Goal: Information Seeking & Learning: Learn about a topic

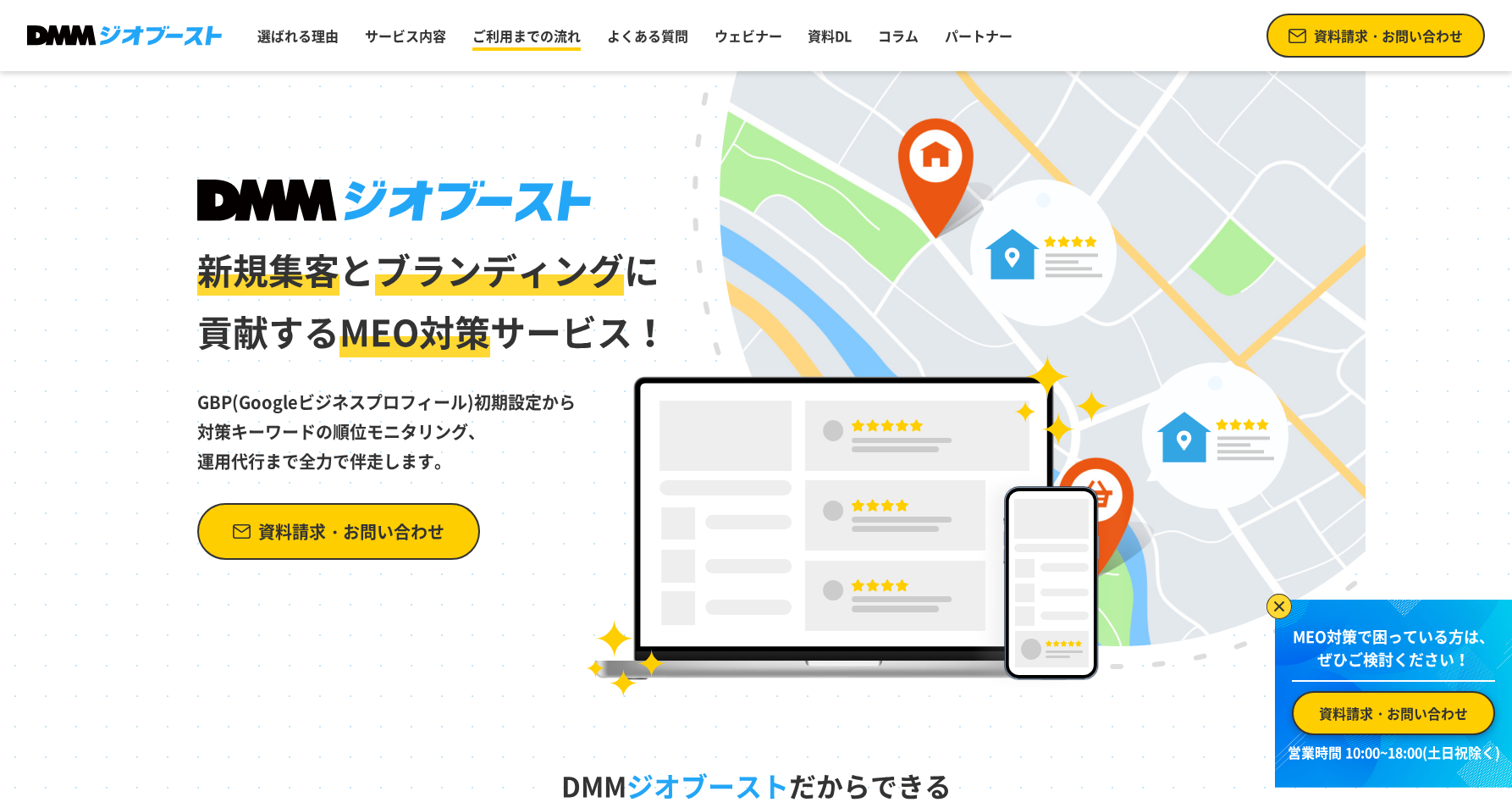
click at [536, 40] on link "ご利用までの流れ" at bounding box center [527, 35] width 122 height 34
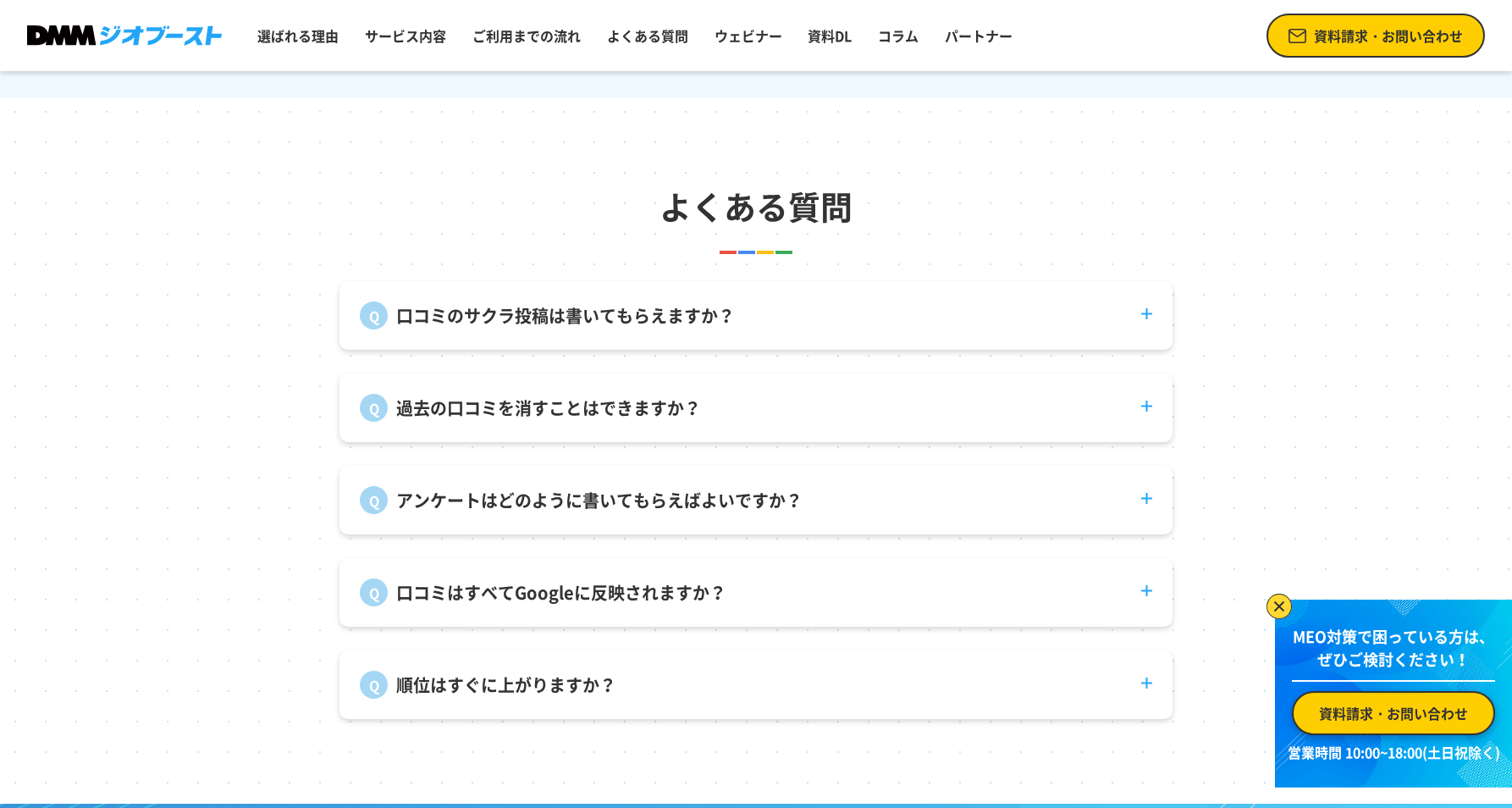
scroll to position [6262, 0]
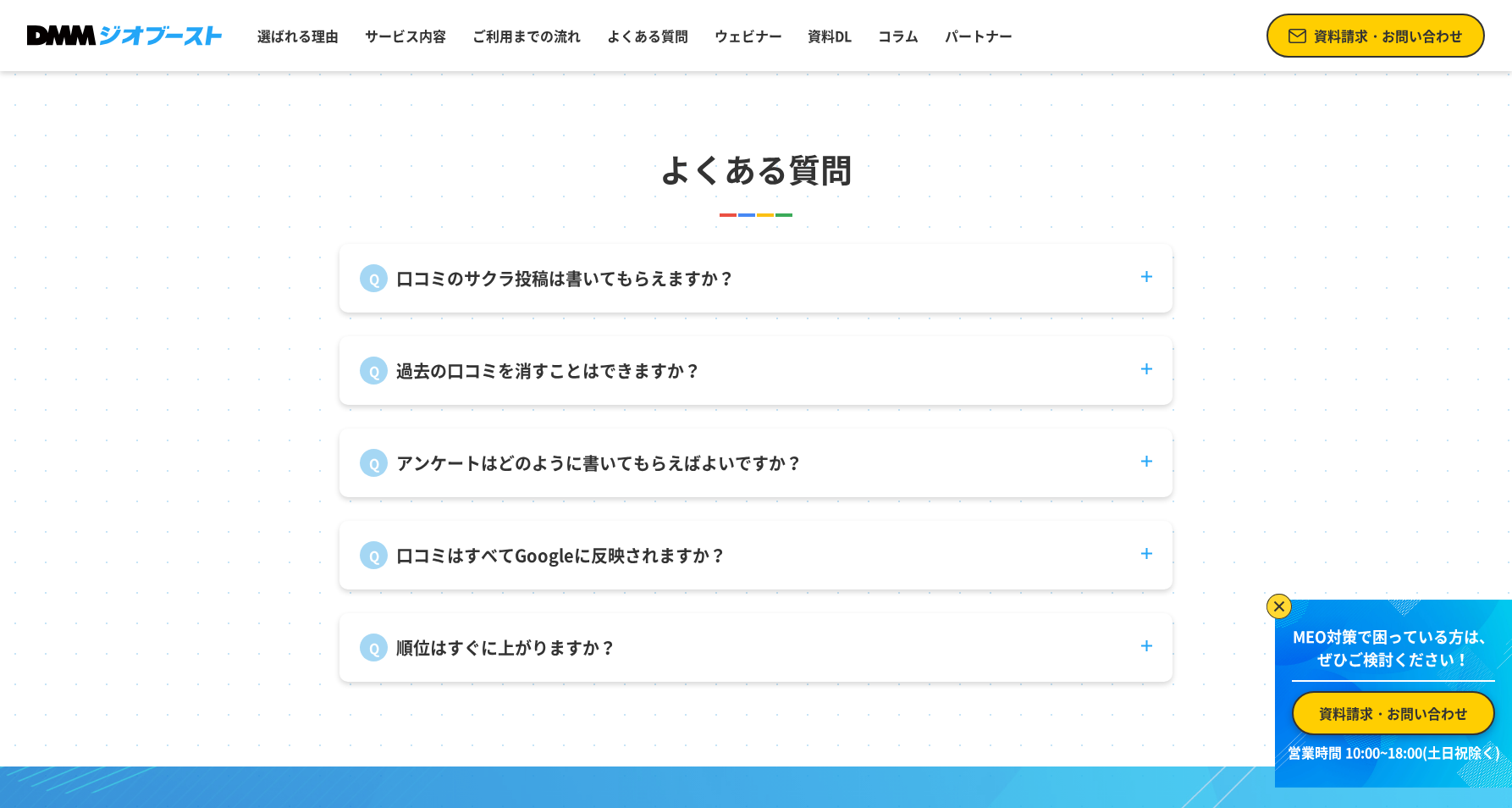
click at [976, 306] on div "口コミのサクラ投稿は書いてもらえますか？ 弊社で口コミ投稿を代行することはありません。" at bounding box center [756, 277] width 833 height 69
click at [1149, 291] on dt "口コミのサクラ投稿は書いてもらえますか？" at bounding box center [756, 268] width 833 height 49
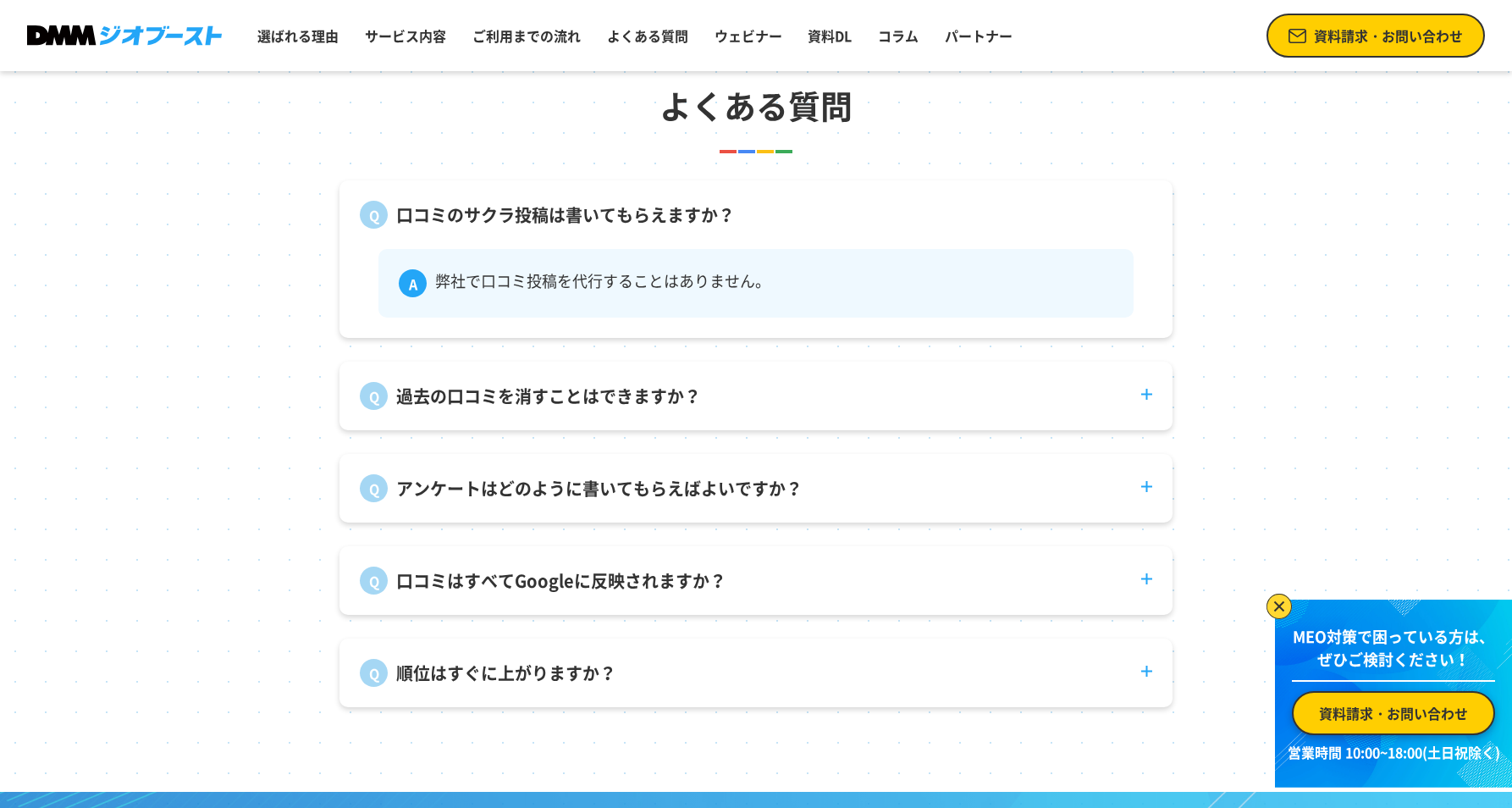
scroll to position [6431, 0]
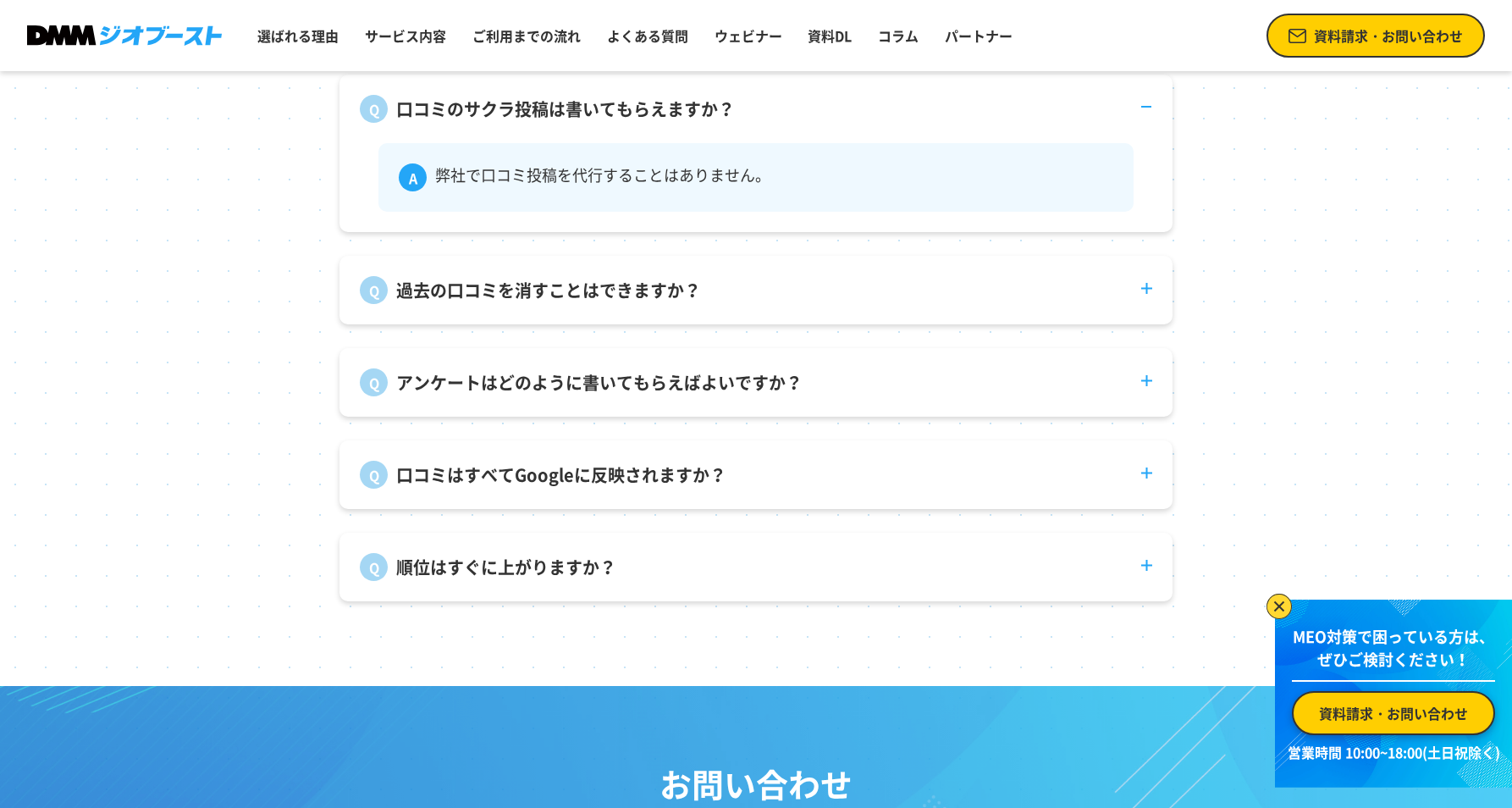
click at [1143, 304] on dt "過去の口コミを消すことはできますか？" at bounding box center [756, 280] width 833 height 49
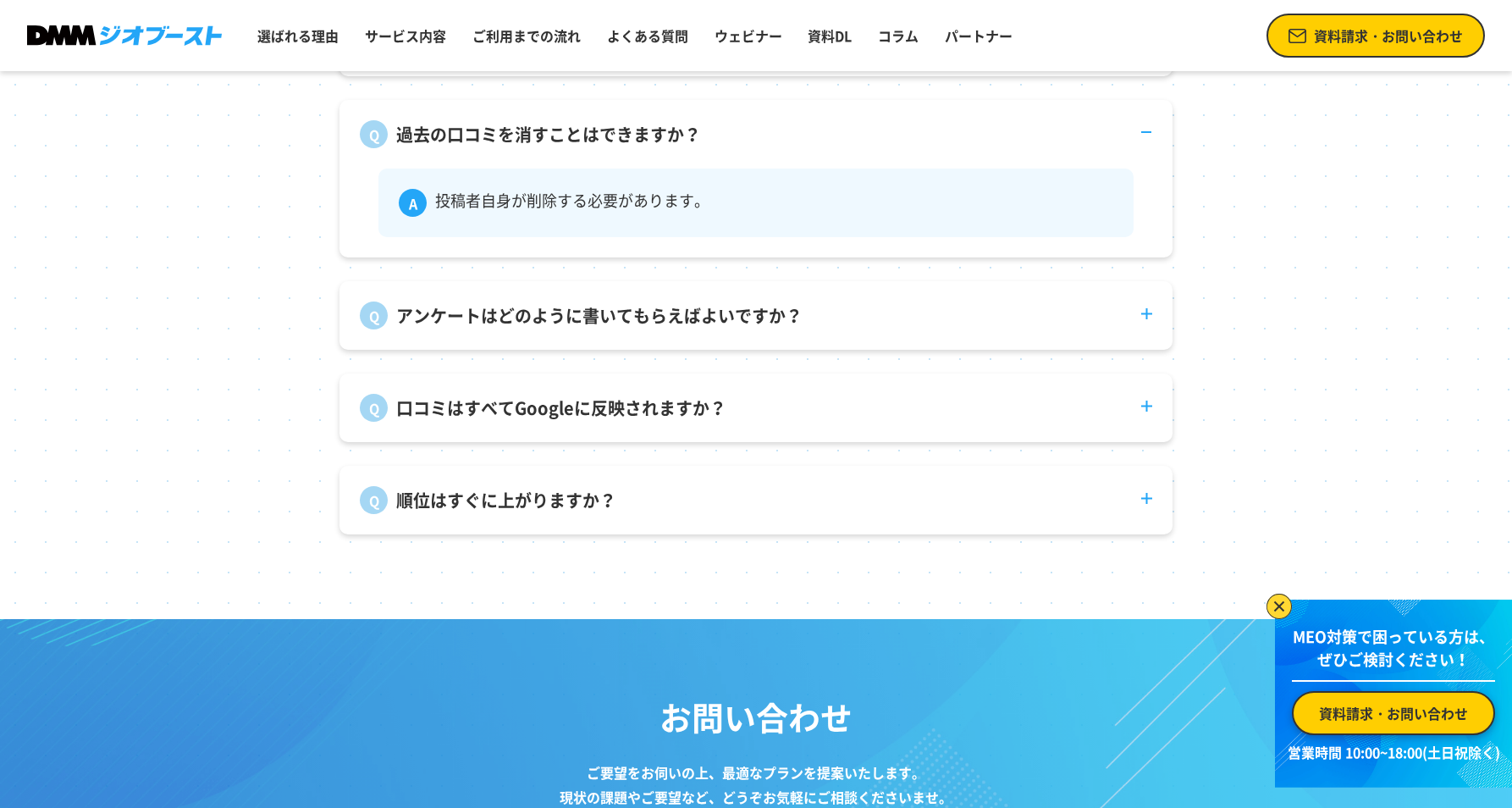
scroll to position [6601, 0]
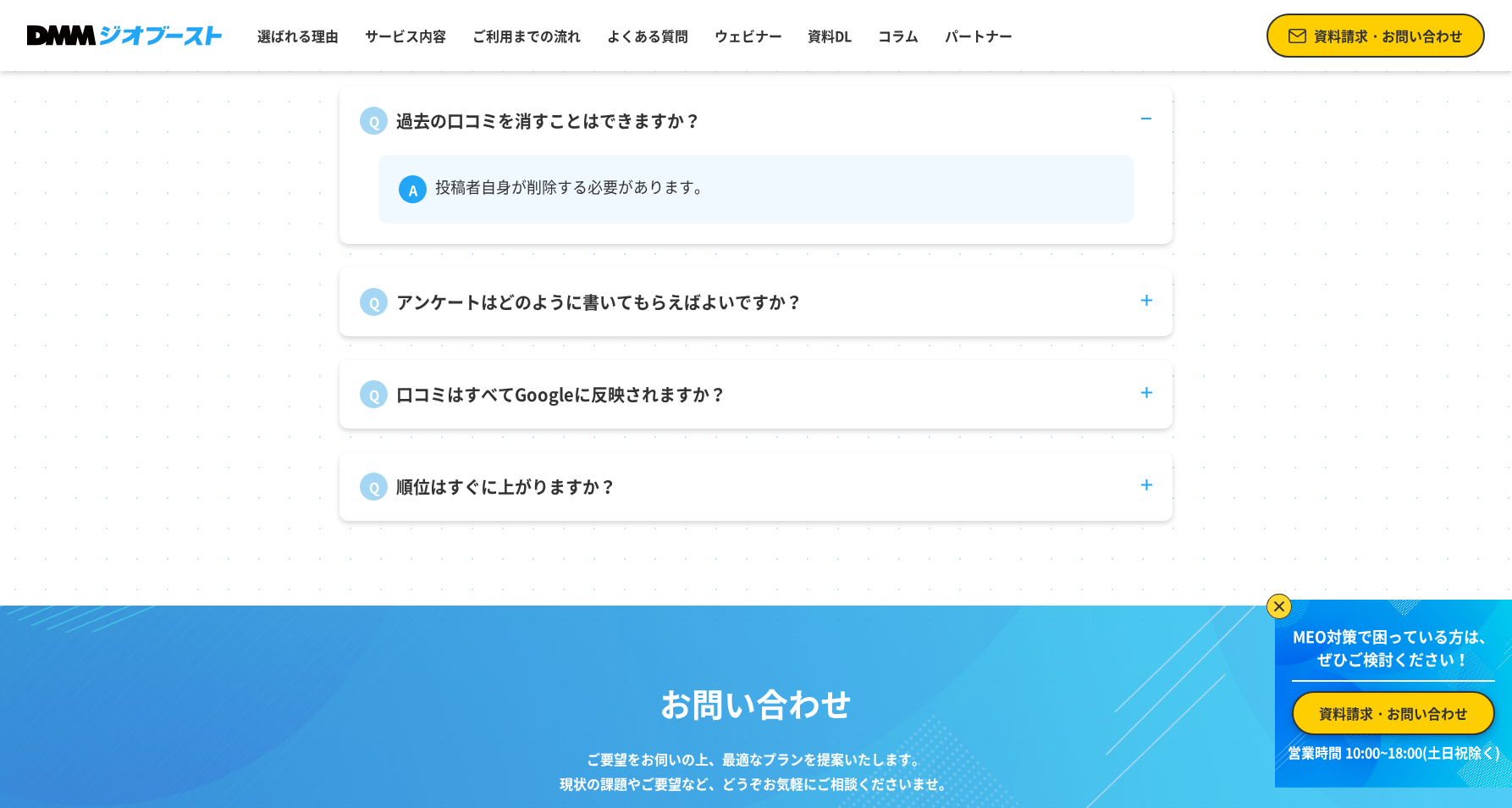
click at [1143, 316] on dt "アンケートはどのように書いてもらえばよいですか？" at bounding box center [756, 292] width 833 height 49
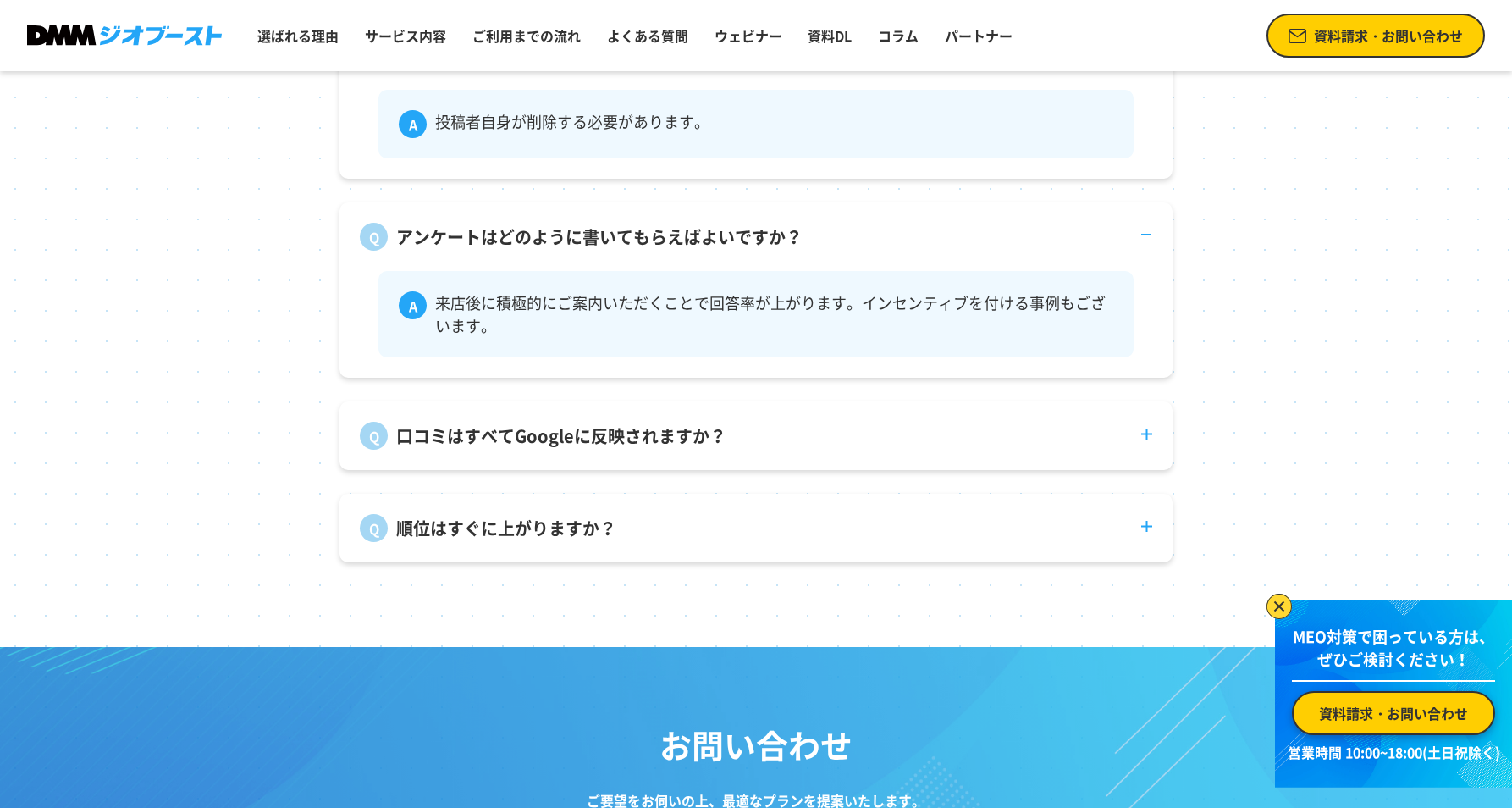
scroll to position [6686, 0]
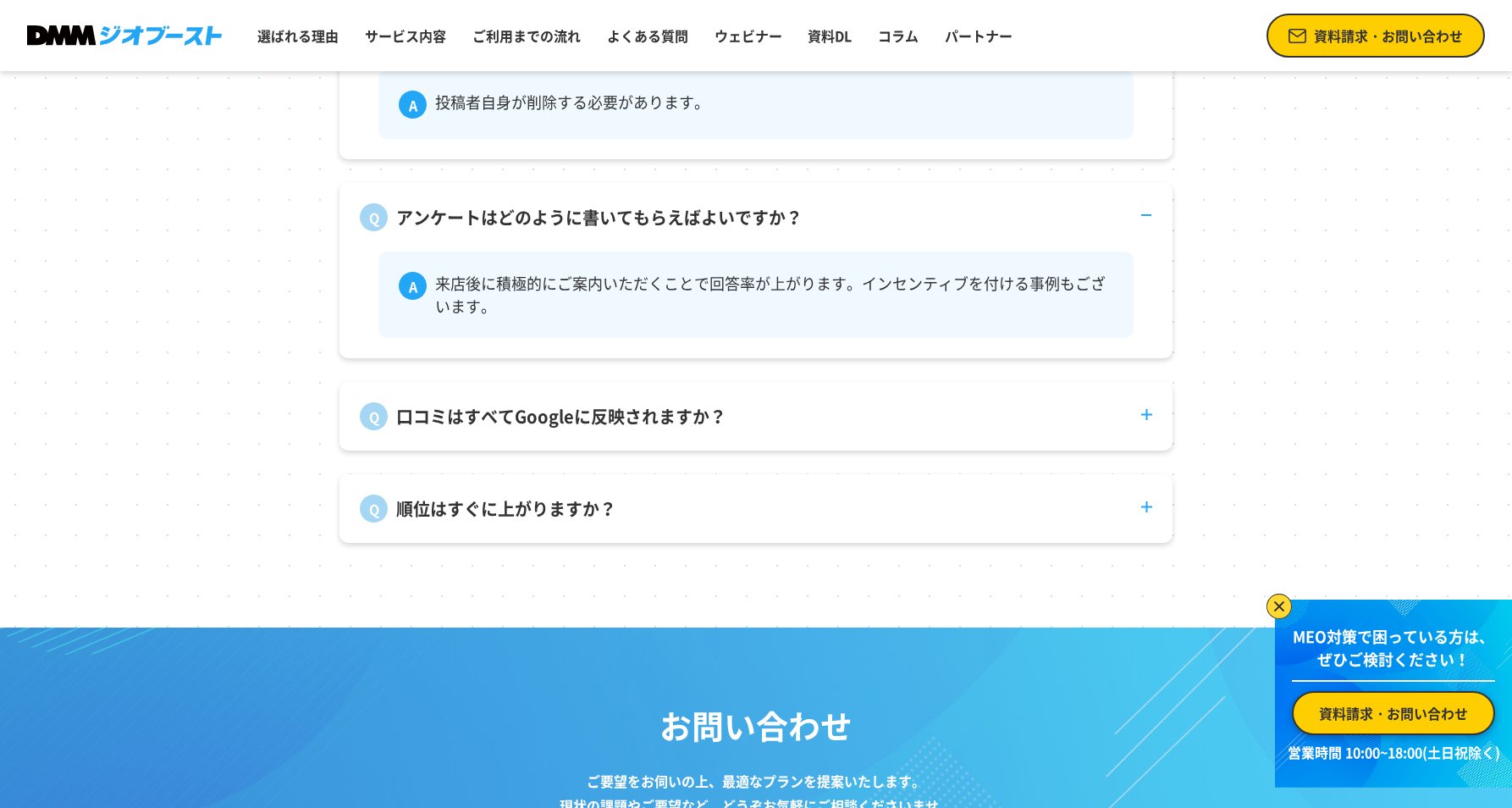
click at [1147, 431] on dt "口コミはすべてGoogleに反映されますか？" at bounding box center [756, 406] width 833 height 49
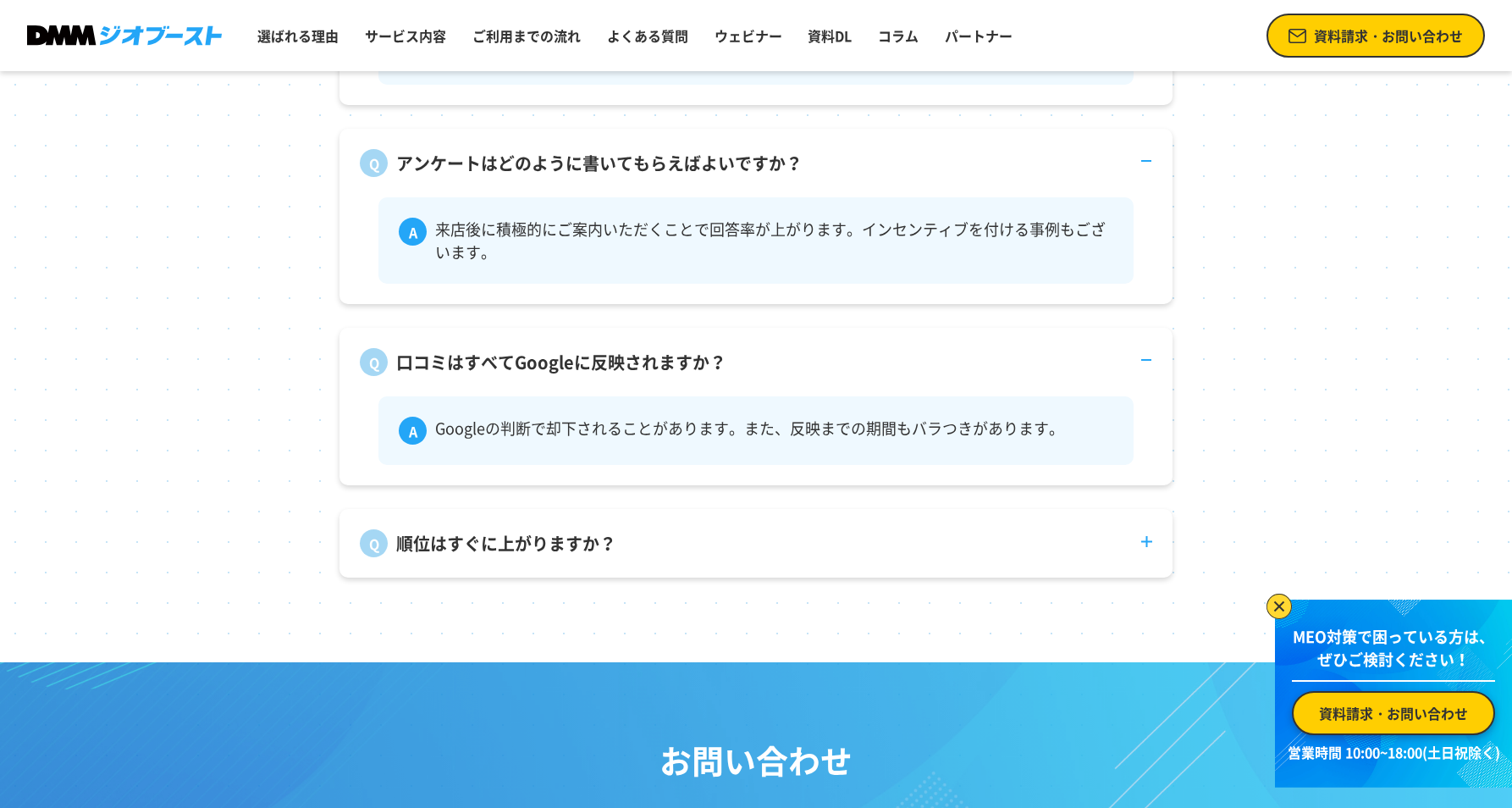
scroll to position [6770, 0]
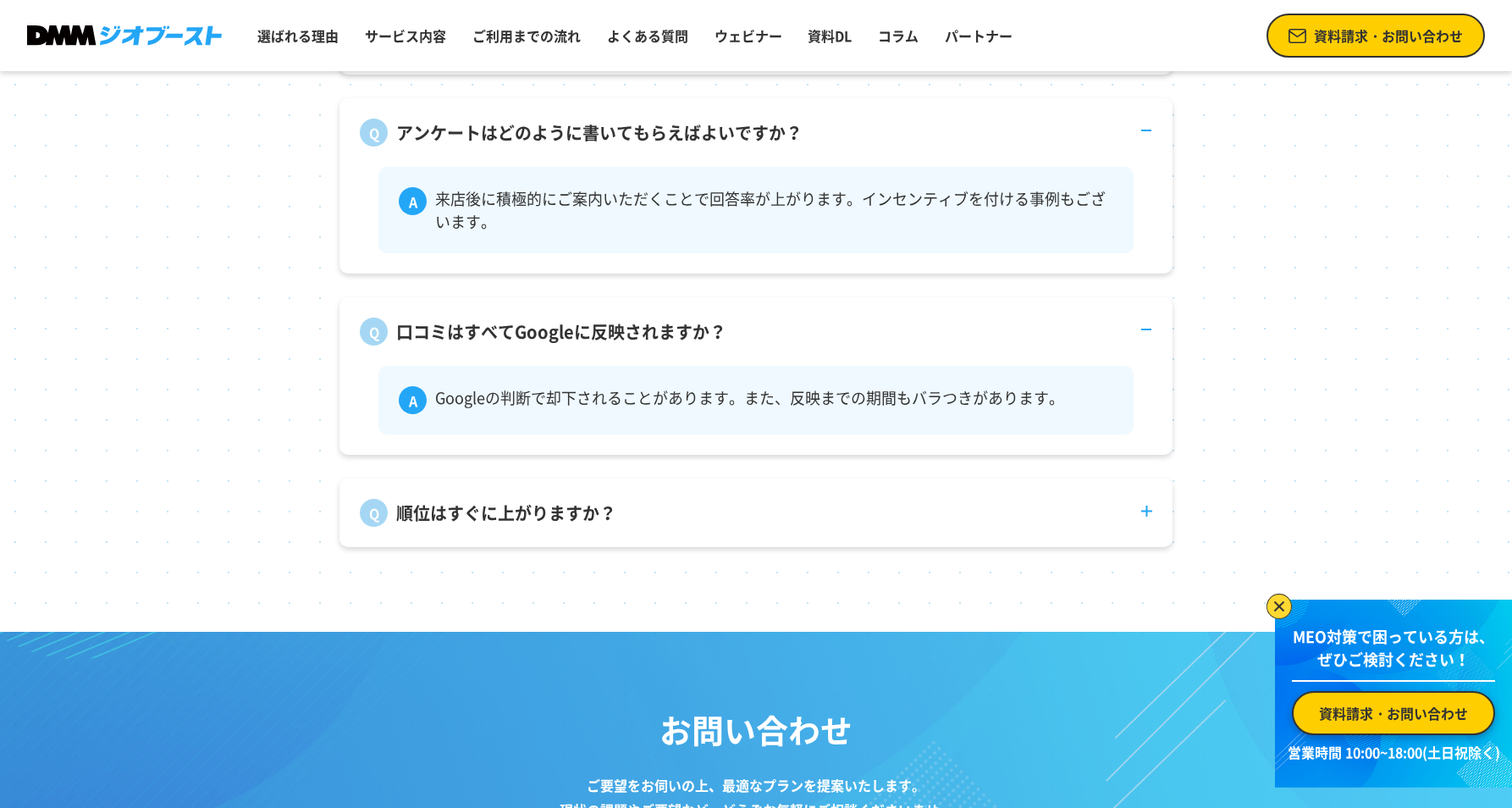
click at [1146, 527] on dt "順位はすぐに上がりますか？" at bounding box center [756, 503] width 833 height 49
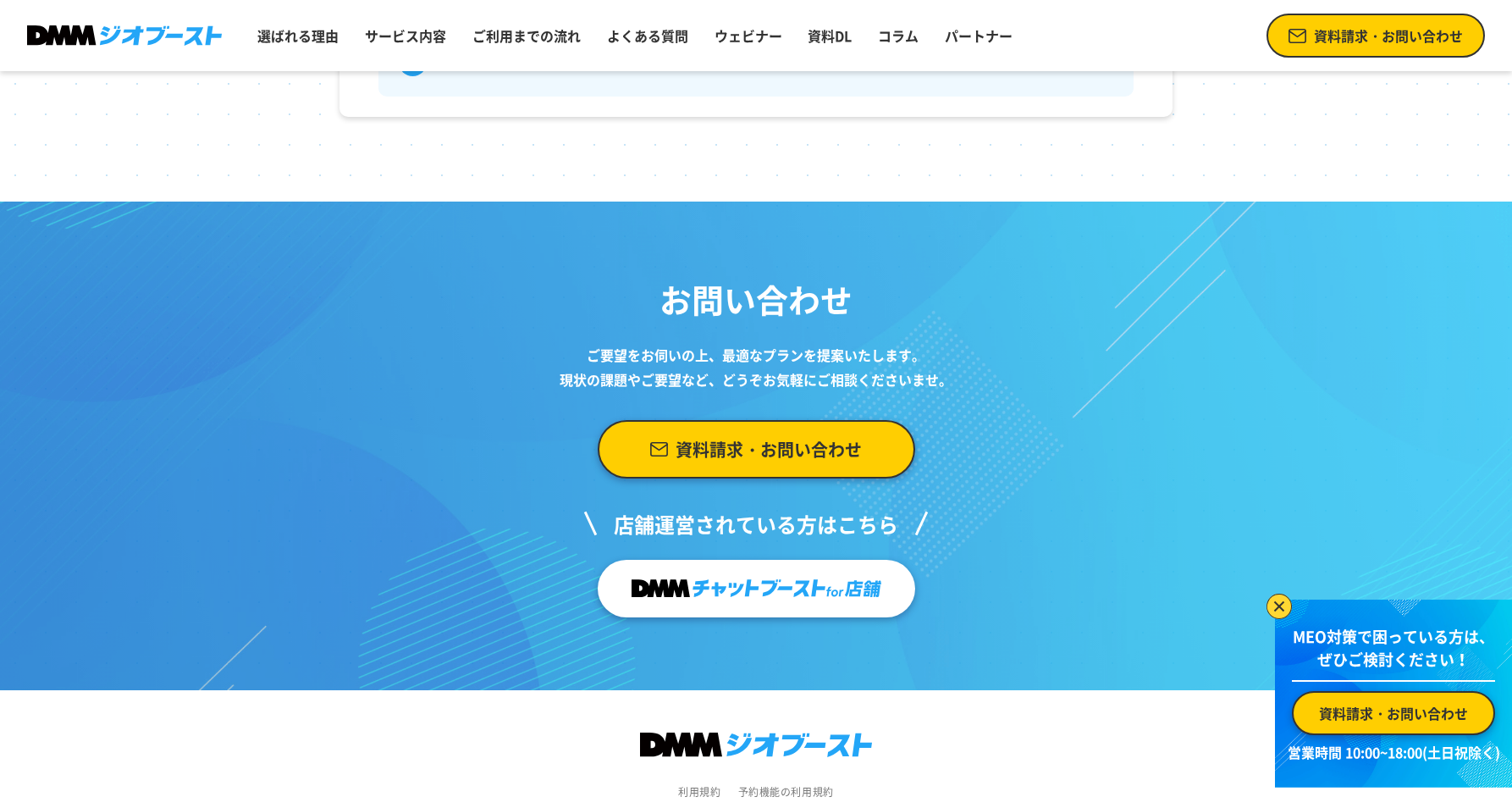
scroll to position [7361, 0]
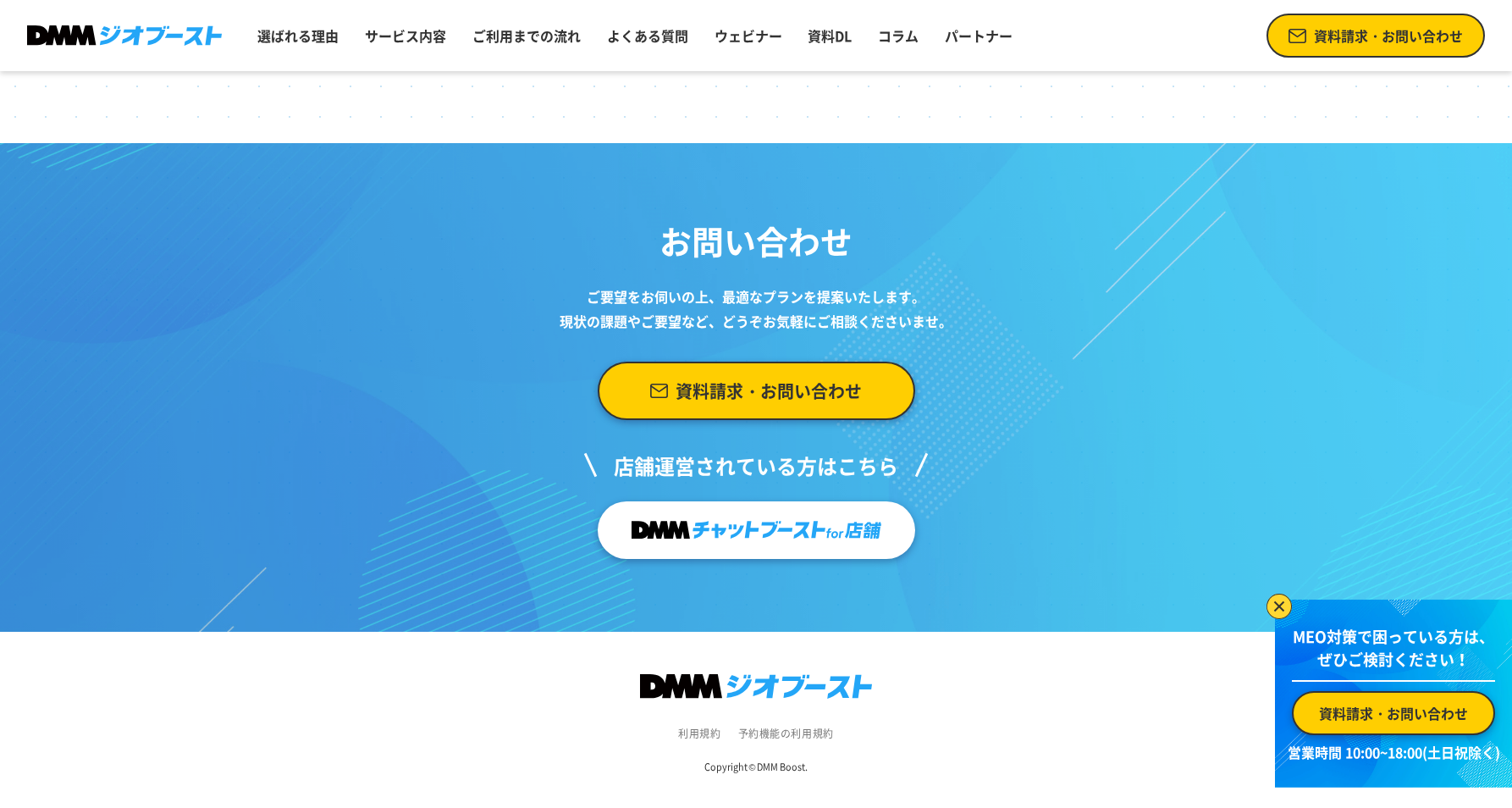
click at [810, 533] on img at bounding box center [756, 530] width 250 height 33
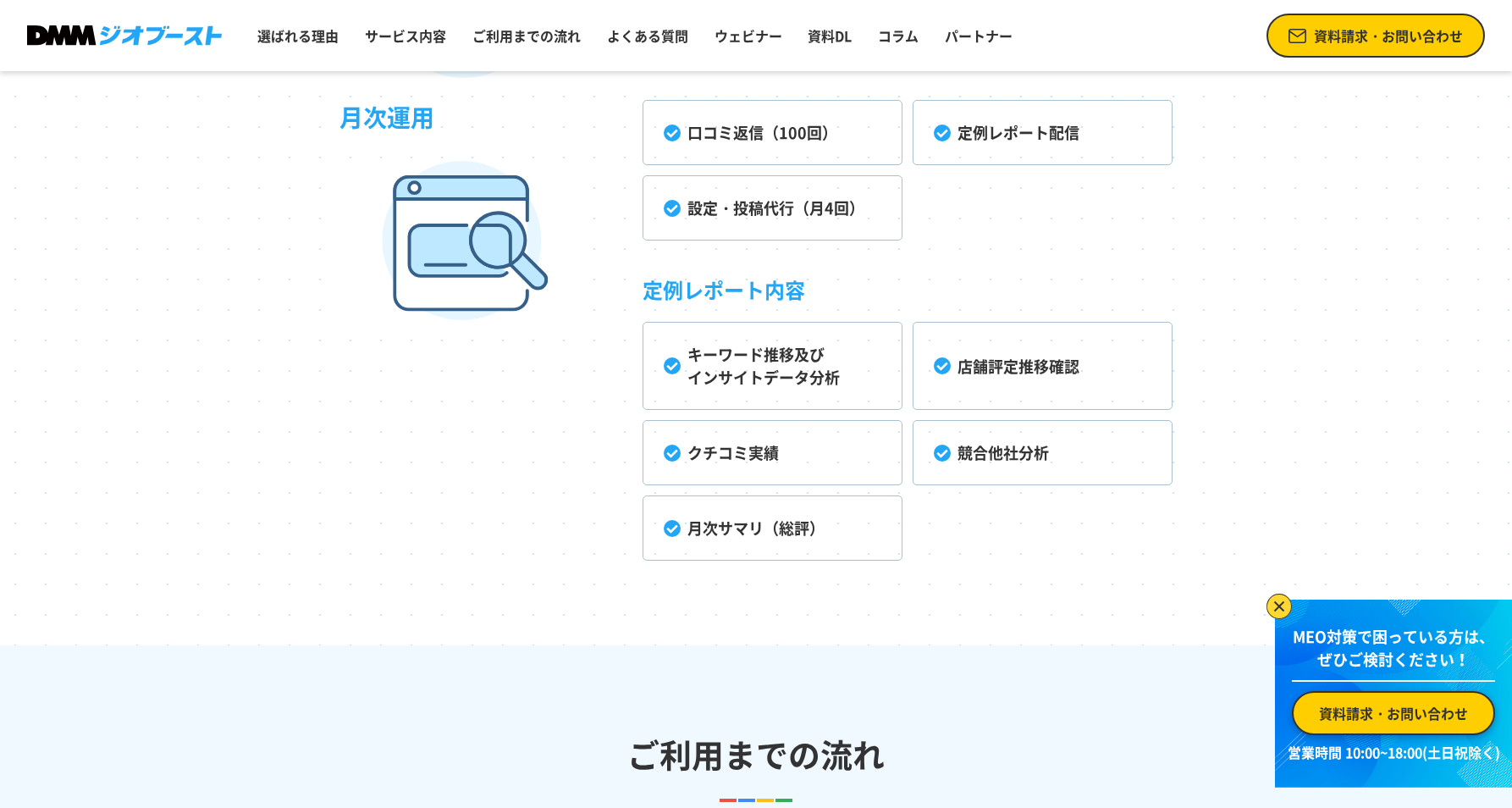
scroll to position [4989, 0]
click at [843, 30] on link "資料DL" at bounding box center [829, 35] width 57 height 34
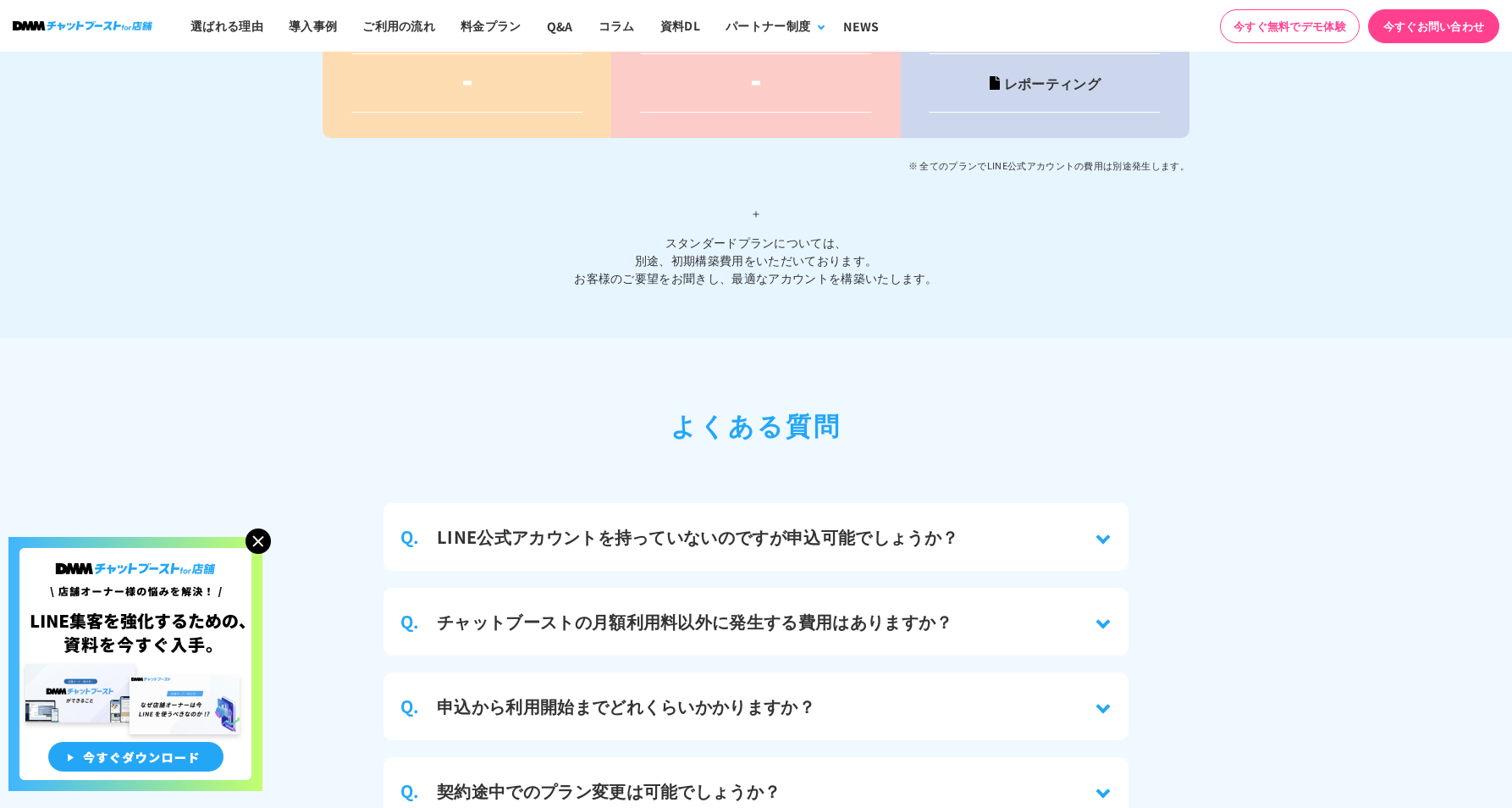
scroll to position [7210, 0]
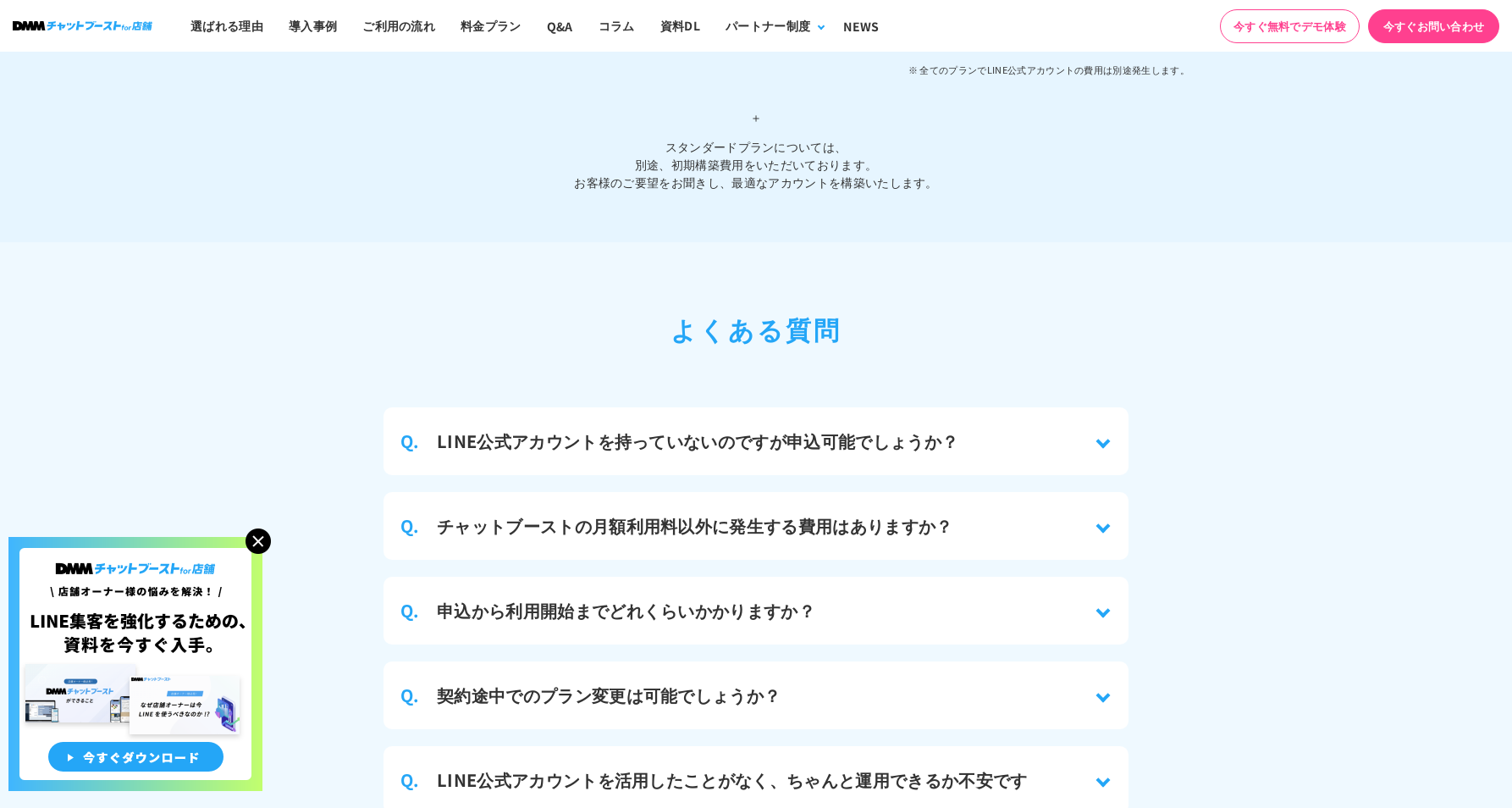
click at [1104, 437] on div "Q. LINE公式アカウントを持っていないのですが申込可能でしょうか？" at bounding box center [756, 441] width 745 height 68
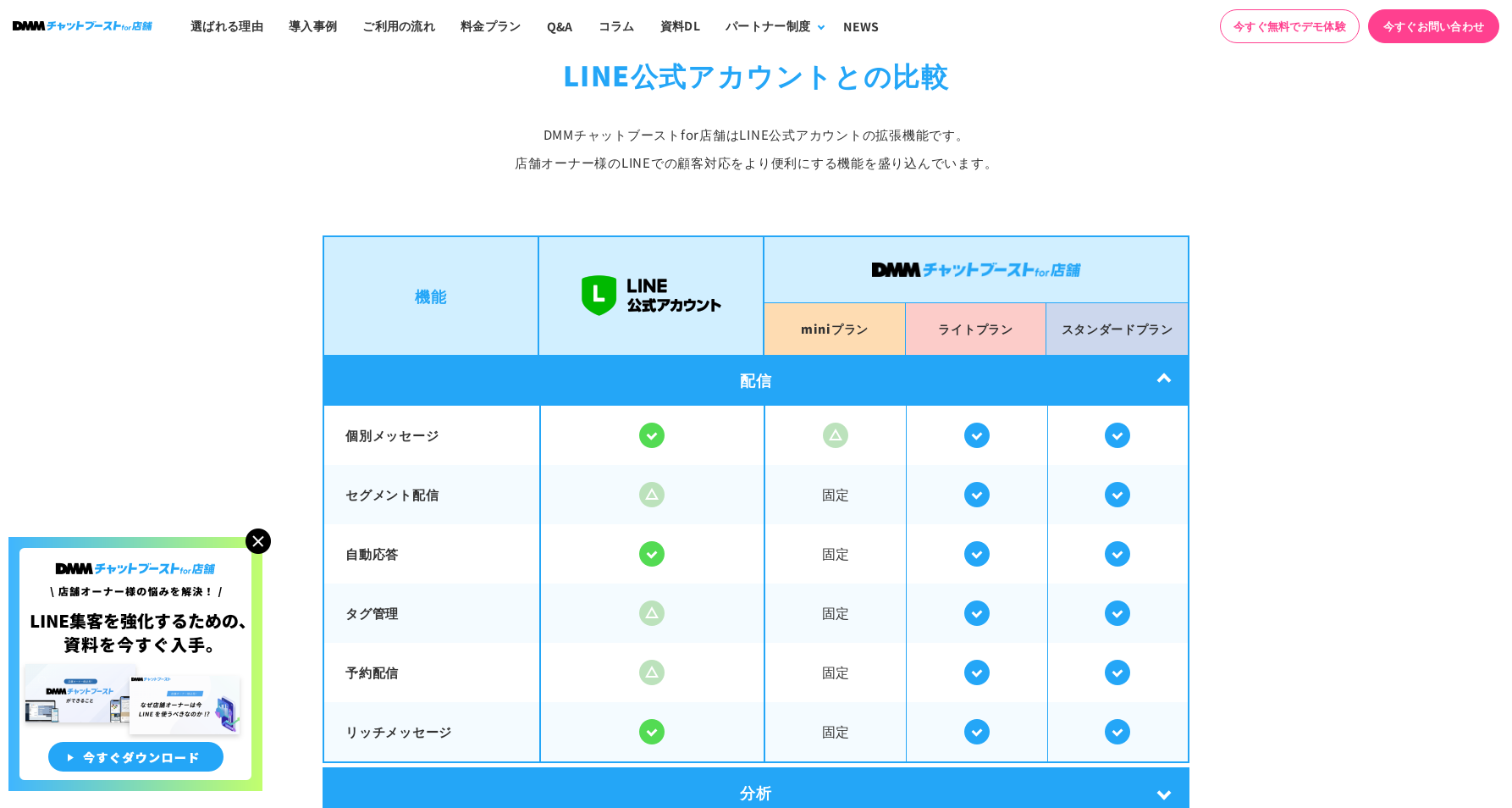
scroll to position [2795, 0]
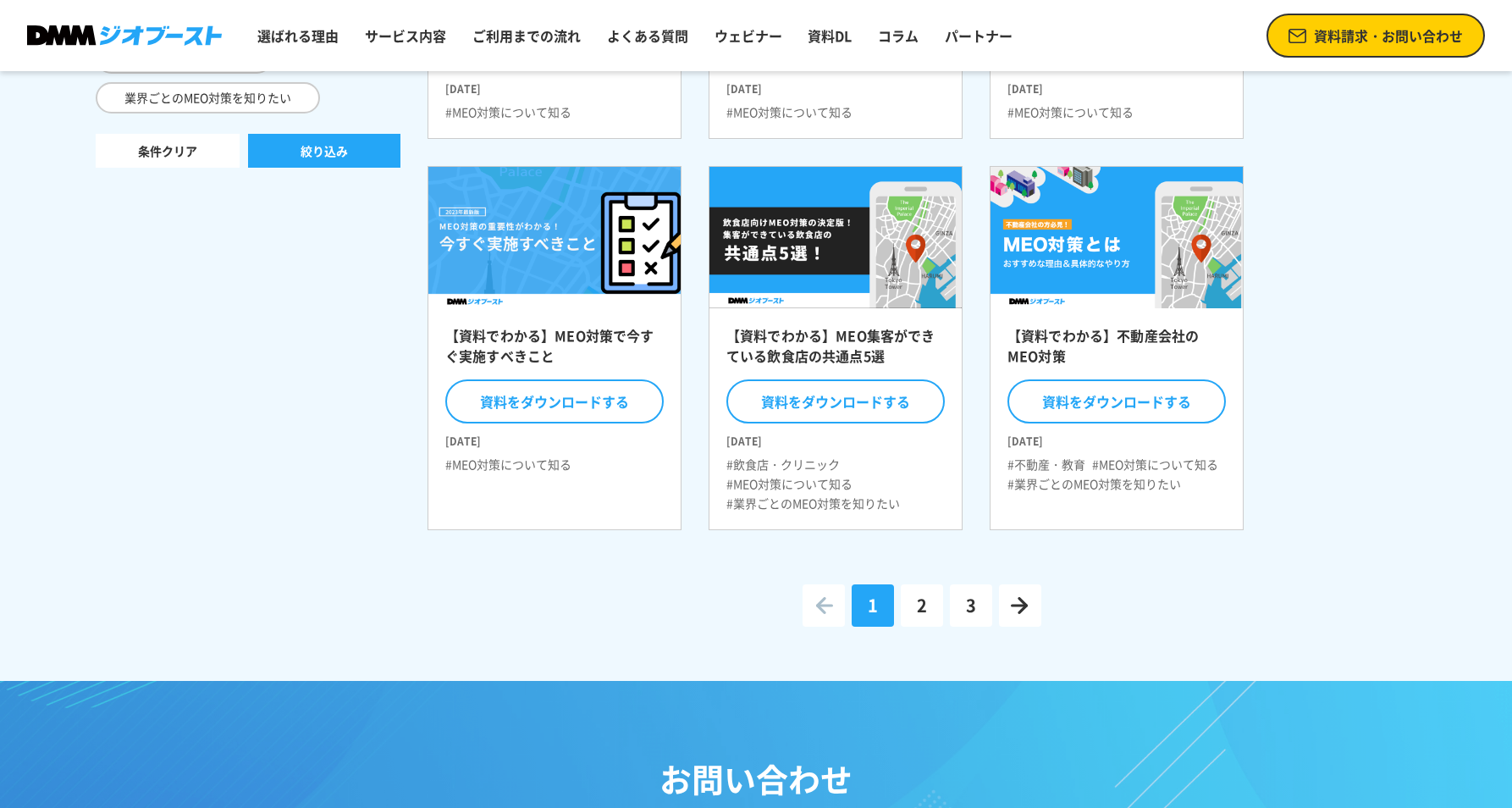
scroll to position [593, 0]
